Goal: Find specific page/section: Find specific page/section

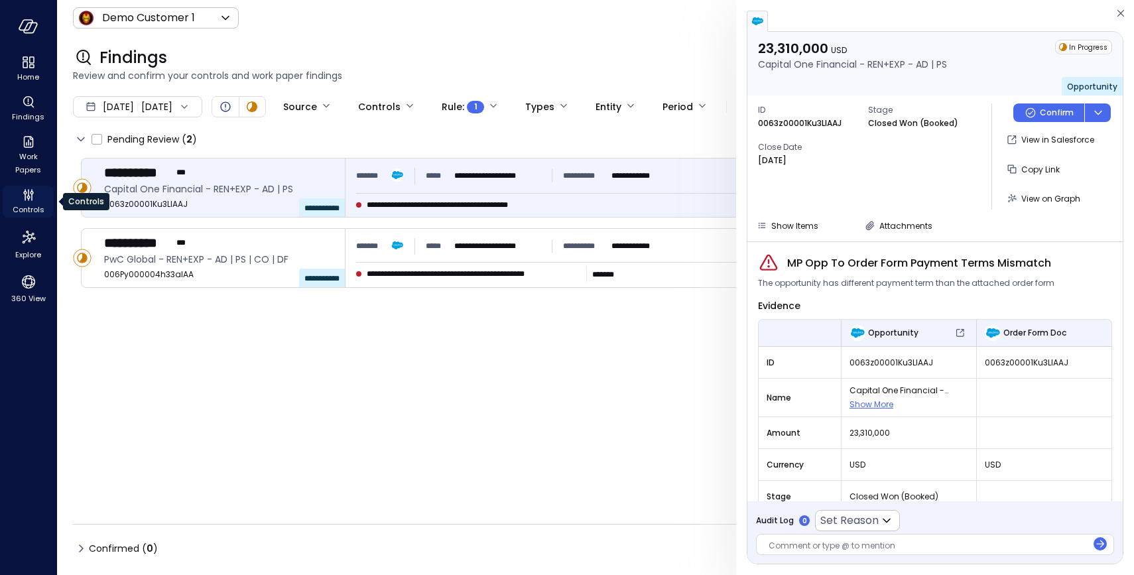
click at [33, 202] on icon "Controls" at bounding box center [29, 195] width 16 height 16
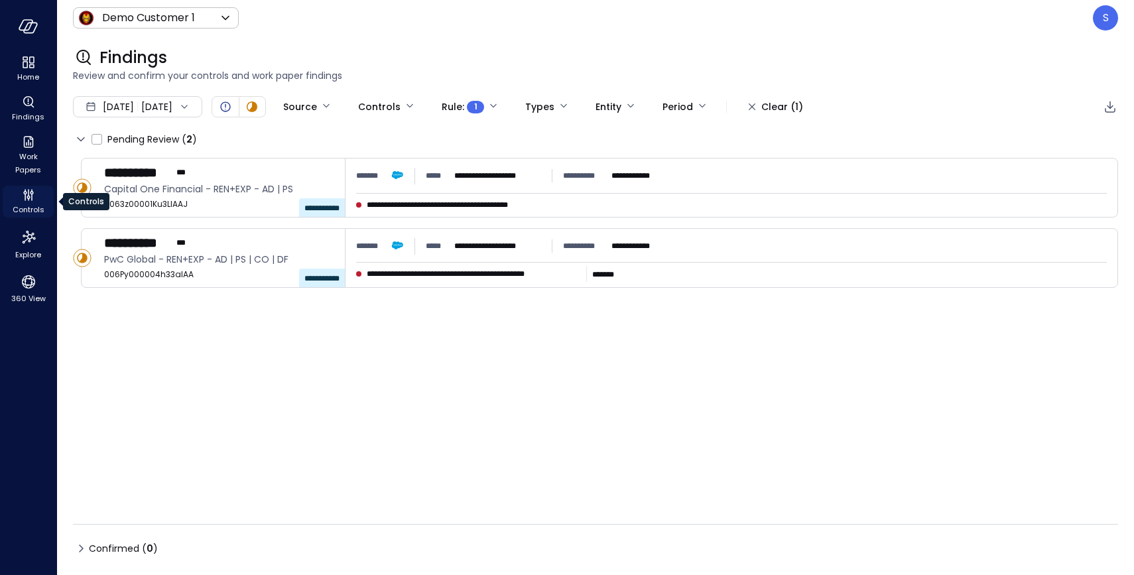
click at [33, 202] on icon "Controls" at bounding box center [29, 195] width 16 height 16
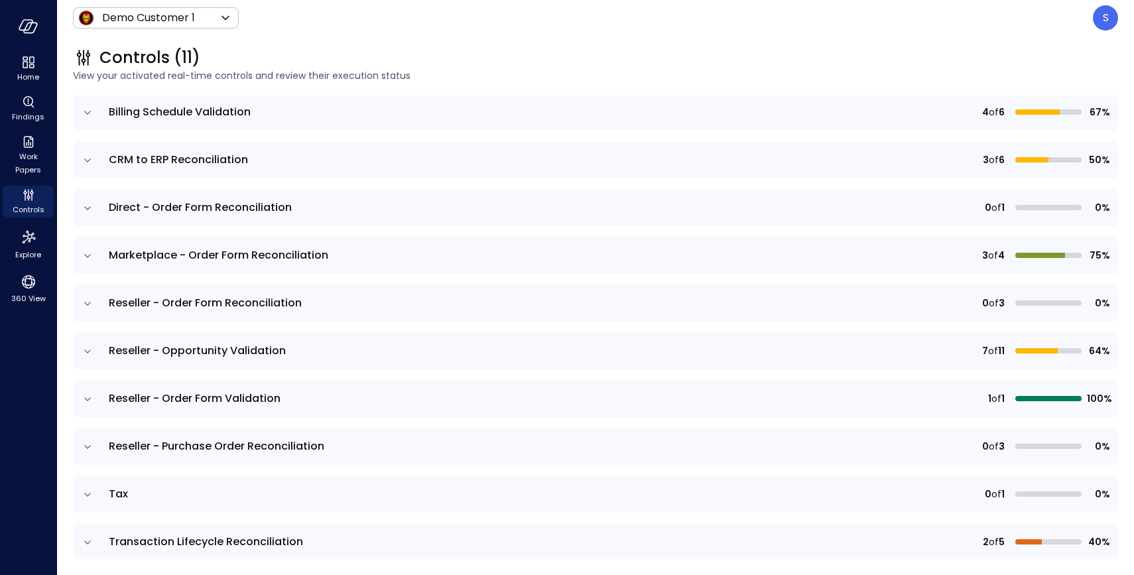
scroll to position [197, 0]
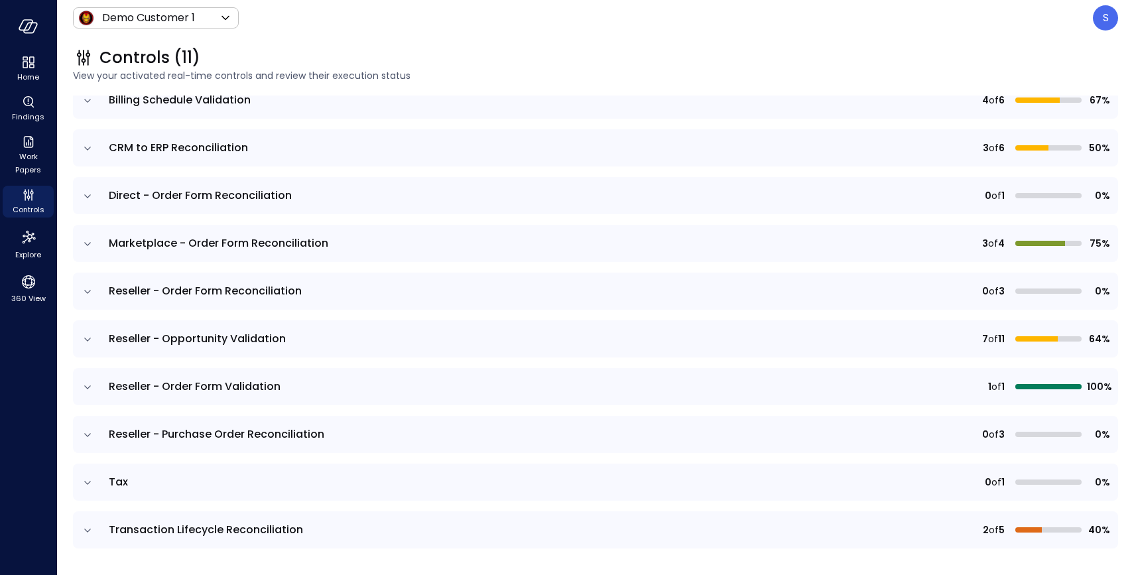
click at [86, 433] on icon "expand row" at bounding box center [87, 435] width 13 height 13
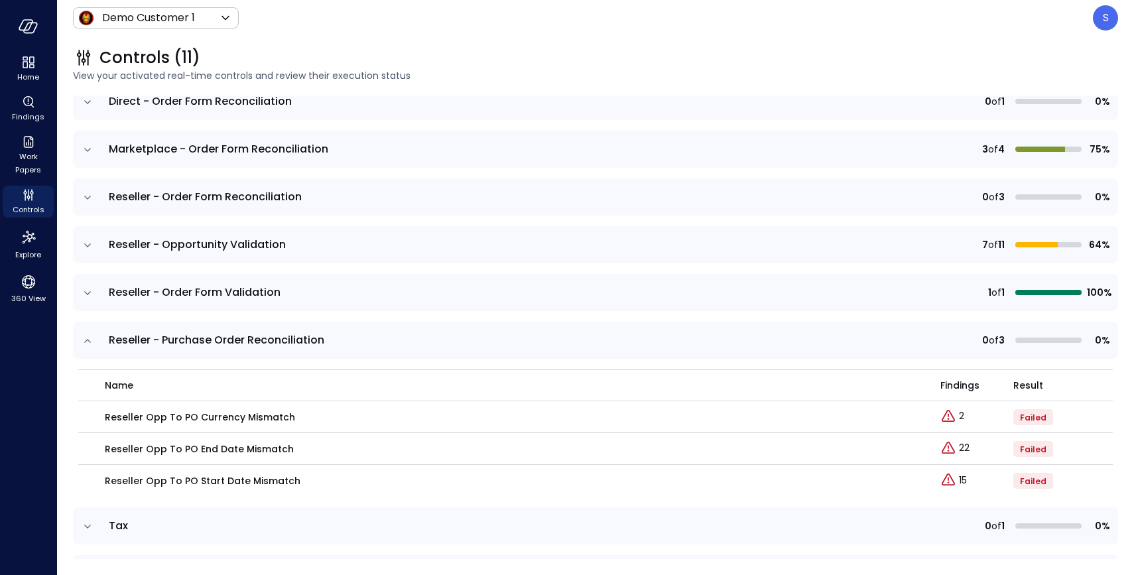
scroll to position [294, 0]
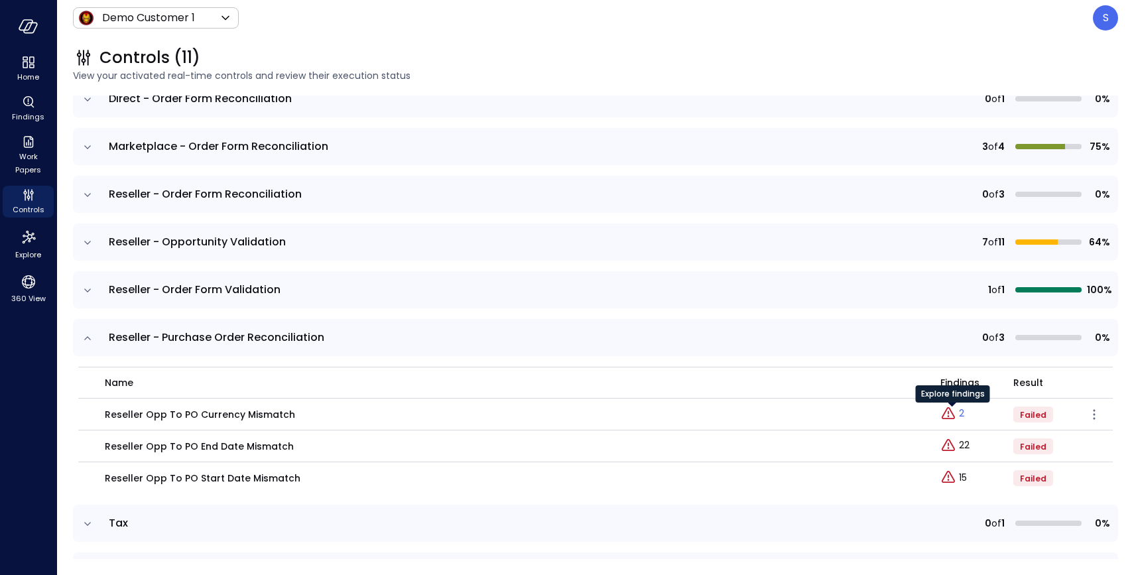
click at [963, 414] on p "2" at bounding box center [961, 414] width 5 height 14
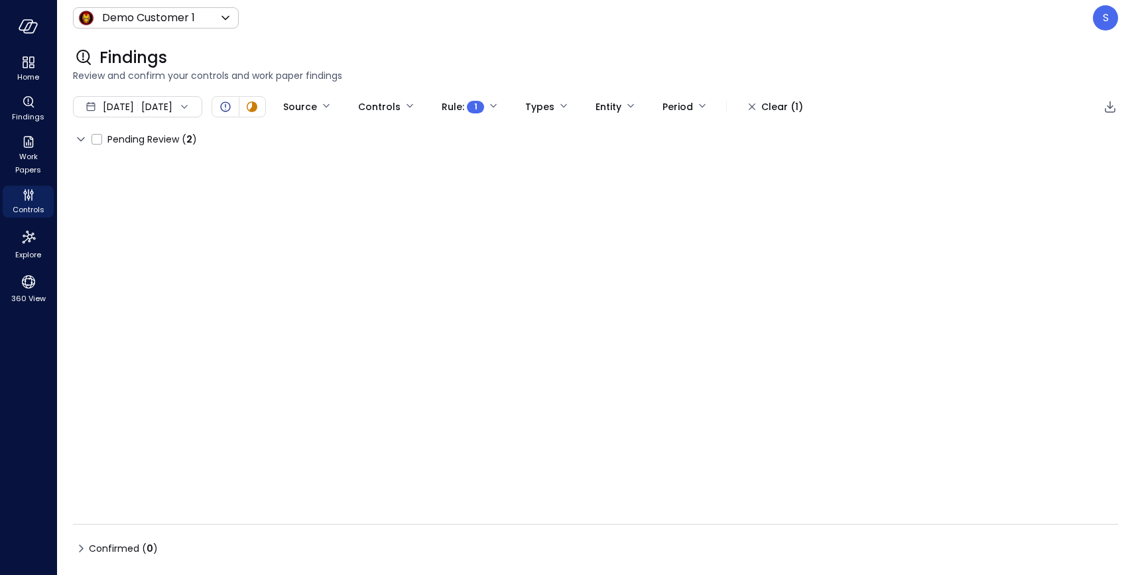
type input "****"
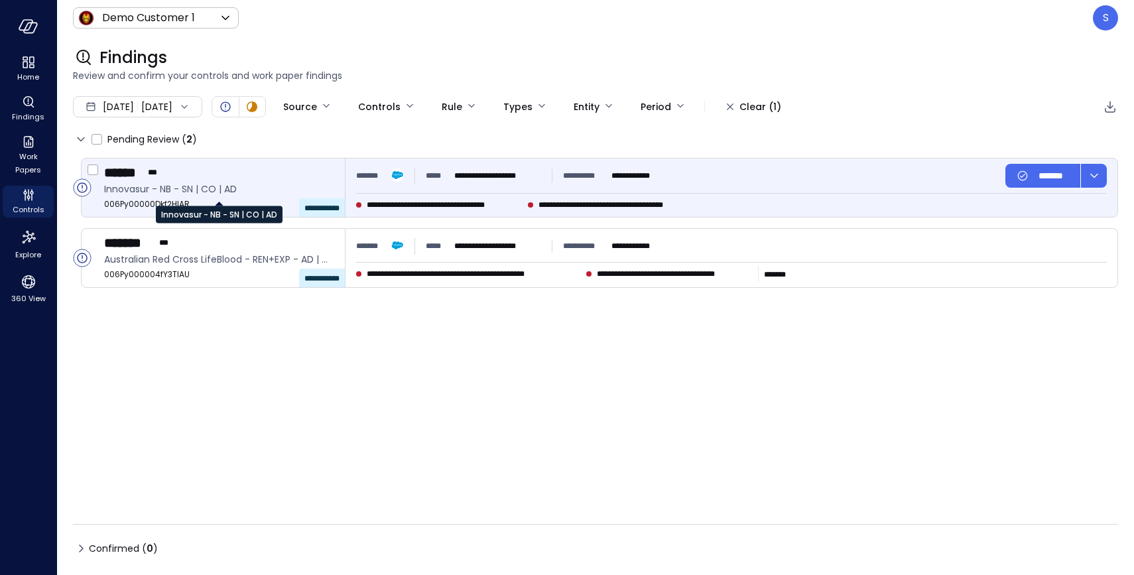
click at [247, 191] on span "Innovasur - NB - SN | CO | AD" at bounding box center [219, 189] width 230 height 15
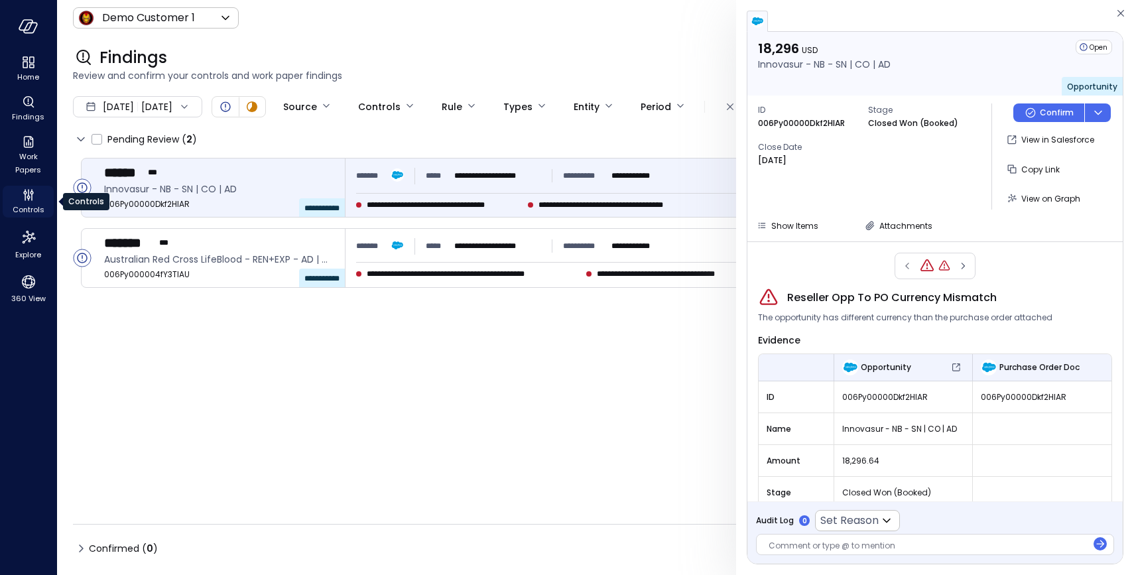
click at [34, 205] on span "Controls" at bounding box center [29, 209] width 32 height 13
